Goal: Task Accomplishment & Management: Use online tool/utility

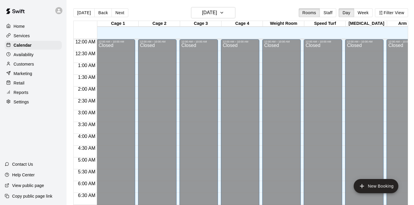
click at [32, 62] on p "Customers" at bounding box center [24, 64] width 20 height 6
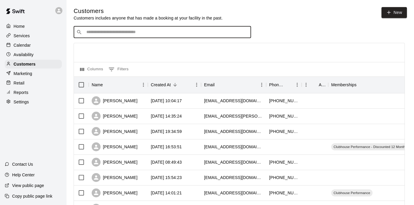
click at [123, 30] on input "Search customers by name or email" at bounding box center [167, 32] width 164 height 6
type input "*****"
click at [111, 47] on p "Piper Stank" at bounding box center [108, 44] width 36 height 6
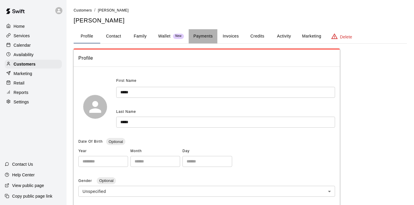
click at [205, 36] on button "Payments" at bounding box center [203, 36] width 29 height 14
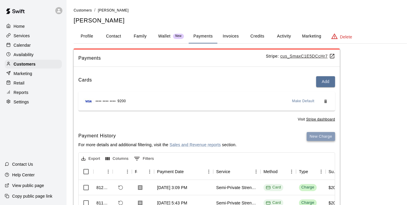
click at [313, 137] on button "New Charge" at bounding box center [321, 136] width 28 height 9
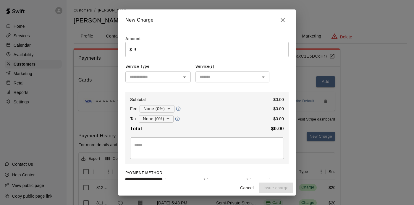
click at [136, 52] on input "*" at bounding box center [211, 50] width 155 height 16
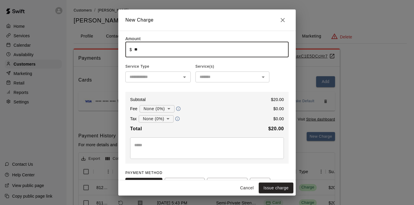
type input "*****"
click at [146, 78] on input "text" at bounding box center [153, 76] width 52 height 7
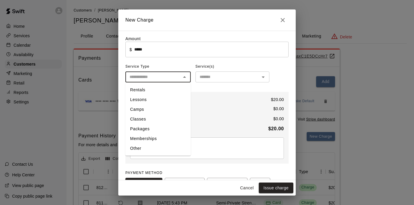
click at [151, 119] on li "Classes" at bounding box center [158, 120] width 65 height 10
type input "*******"
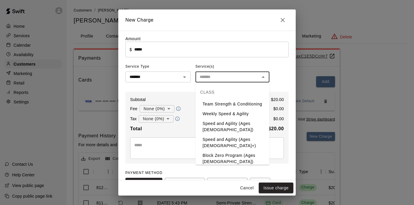
click at [213, 75] on input "text" at bounding box center [227, 76] width 61 height 7
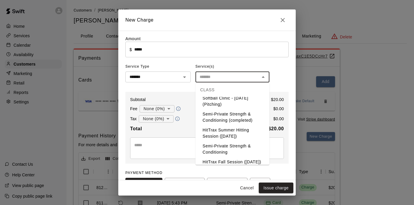
scroll to position [293, 0]
click at [224, 142] on li "Semi-Private Strength & Conditioning" at bounding box center [233, 150] width 74 height 16
type input "**********"
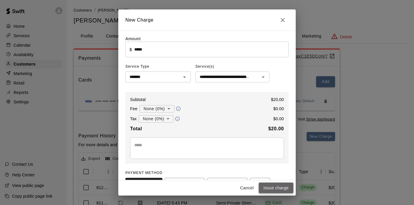
click at [266, 186] on button "Issue charge" at bounding box center [276, 188] width 35 height 11
type input "*"
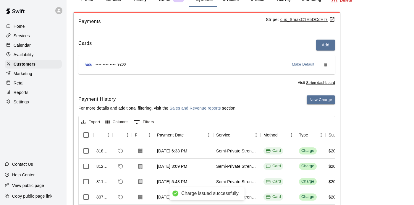
scroll to position [0, 0]
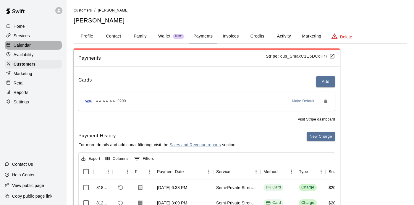
click at [34, 46] on div "Calendar" at bounding box center [33, 45] width 57 height 9
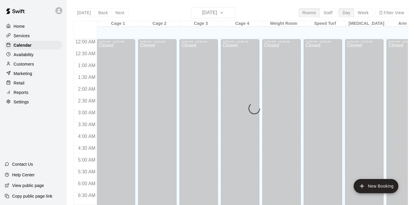
scroll to position [378, 0]
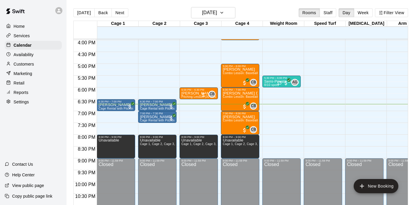
drag, startPoint x: 251, startPoint y: 13, endPoint x: 263, endPoint y: 26, distance: 17.8
click at [263, 26] on div "Today Back Next Monday Sep 15 Rooms Staff Day Week Filter View Cage 1 15 Mon Ca…" at bounding box center [240, 109] width 335 height 205
click at [258, 5] on main "Today Back Next Monday Sep 15 Rooms Staff Day Week Filter View Cage 1 15 Mon Ca…" at bounding box center [241, 107] width 349 height 215
